Goal: Understand process/instructions: Learn how to perform a task or action

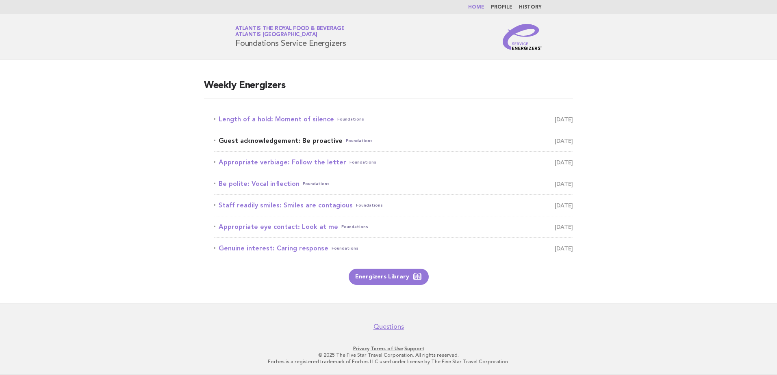
click at [288, 141] on link "Guest acknowledgement: Be proactive Foundations [DATE]" at bounding box center [393, 140] width 359 height 11
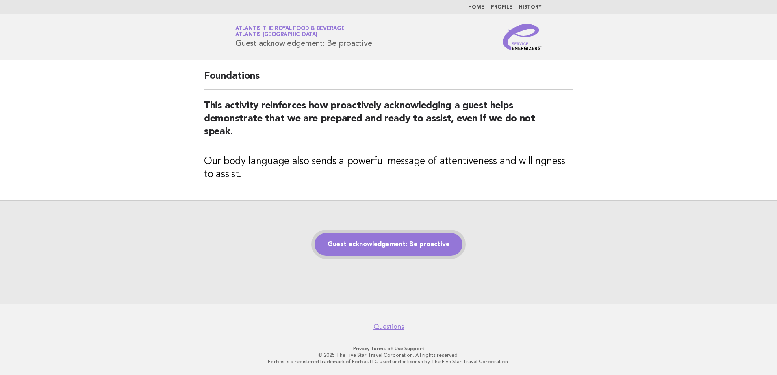
click at [378, 240] on link "Guest acknowledgement: Be proactive" at bounding box center [389, 244] width 148 height 23
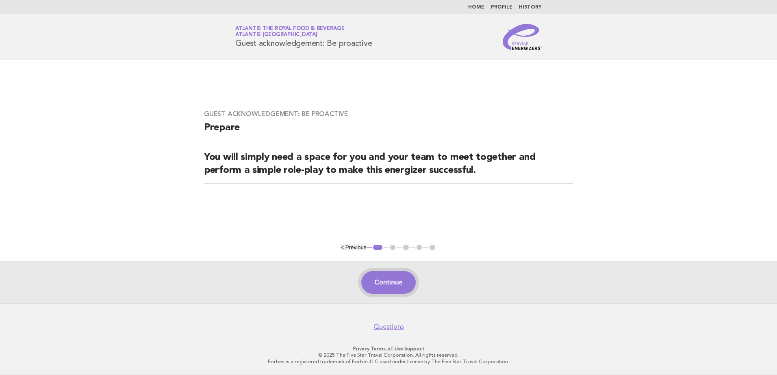
click at [386, 282] on button "Continue" at bounding box center [388, 282] width 54 height 23
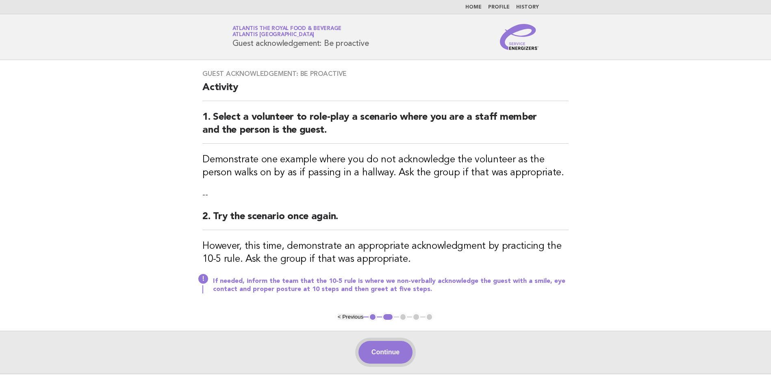
click at [380, 346] on button "Continue" at bounding box center [385, 352] width 54 height 23
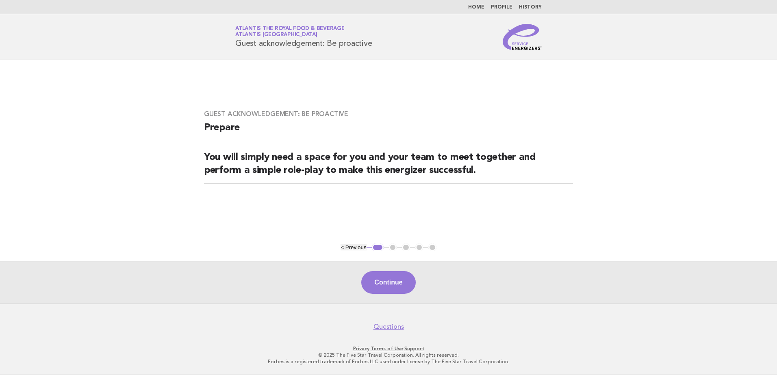
click at [523, 50] on img at bounding box center [522, 37] width 39 height 26
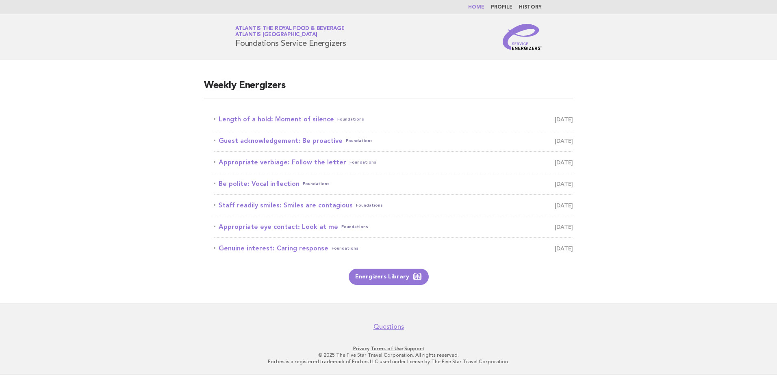
click at [667, 291] on main "Weekly Energizers Length of a hold: Moment of silence Foundations [DATE] Guest …" at bounding box center [388, 182] width 777 height 244
click at [266, 139] on link "Guest acknowledgement: Be proactive Foundations [DATE]" at bounding box center [393, 140] width 359 height 11
